Goal: Task Accomplishment & Management: Complete application form

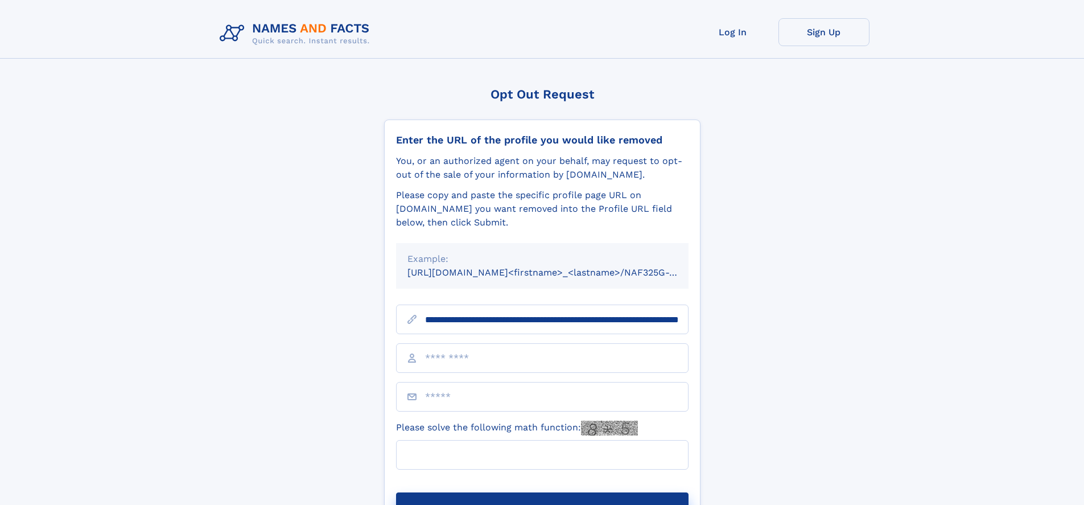
scroll to position [0, 108]
type input "**********"
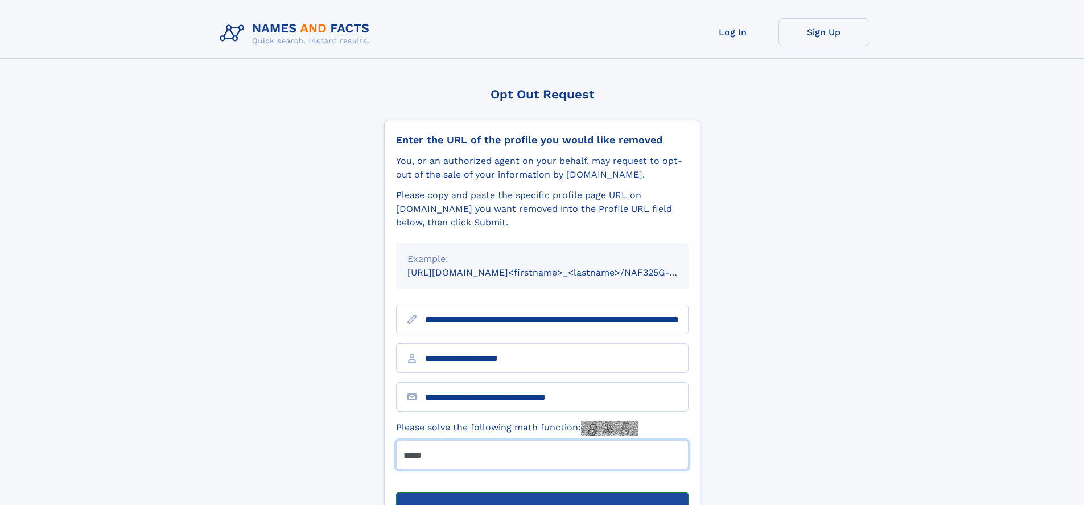
type input "*****"
click at [542, 492] on button "Submit Opt Out Request" at bounding box center [542, 510] width 293 height 36
